Goal: Task Accomplishment & Management: Manage account settings

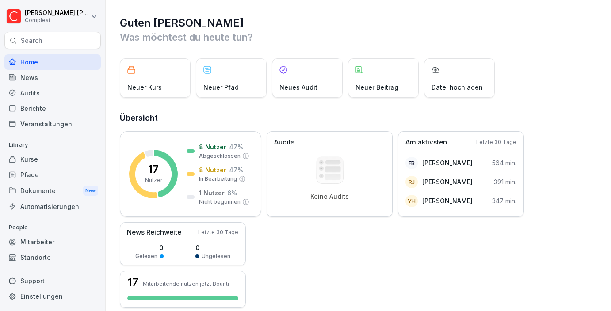
scroll to position [225, 0]
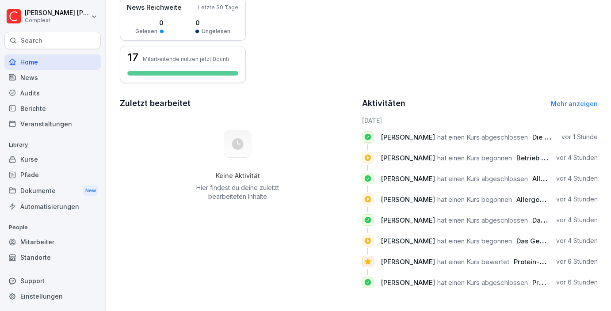
click at [39, 158] on div "Kurse" at bounding box center [52, 159] width 96 height 15
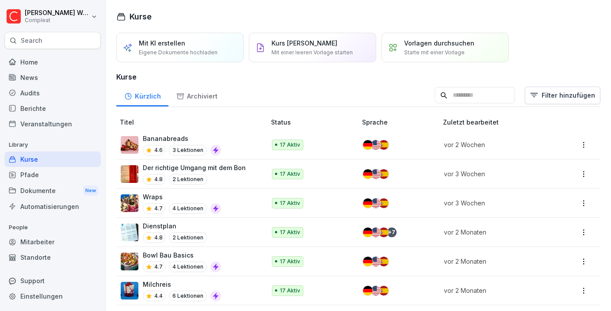
click at [42, 107] on div "Berichte" at bounding box center [52, 108] width 96 height 15
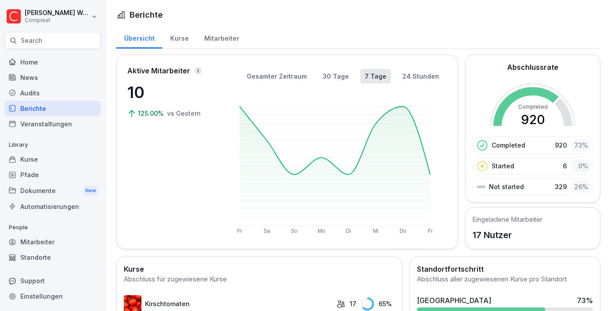
click at [220, 42] on div "Mitarbeiter" at bounding box center [221, 37] width 50 height 23
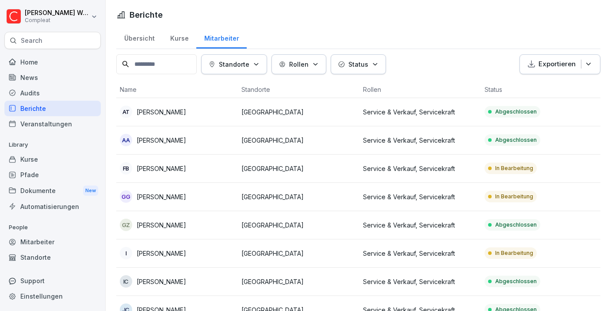
click at [545, 66] on p "Exportieren" at bounding box center [557, 64] width 37 height 10
click at [525, 92] on div "Als Excel Datei exportieren" at bounding box center [556, 84] width 90 height 15
click at [526, 92] on th "Status" at bounding box center [542, 89] width 122 height 17
click at [556, 72] on button "Exportieren" at bounding box center [560, 64] width 81 height 20
click at [544, 82] on p "Als Excel Datei exportieren" at bounding box center [555, 85] width 79 height 8
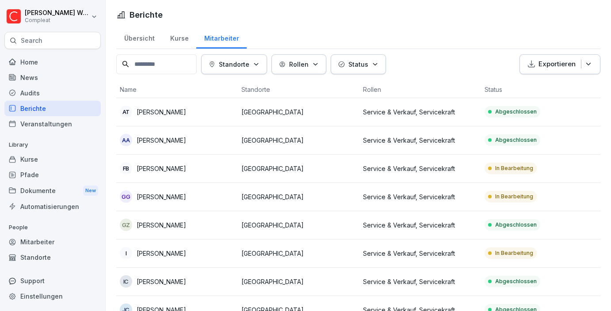
click at [564, 62] on p "Exportieren" at bounding box center [557, 64] width 37 height 10
click at [557, 101] on p "Als CSV Datei exportieren" at bounding box center [554, 100] width 76 height 8
